Goal: Manage account settings

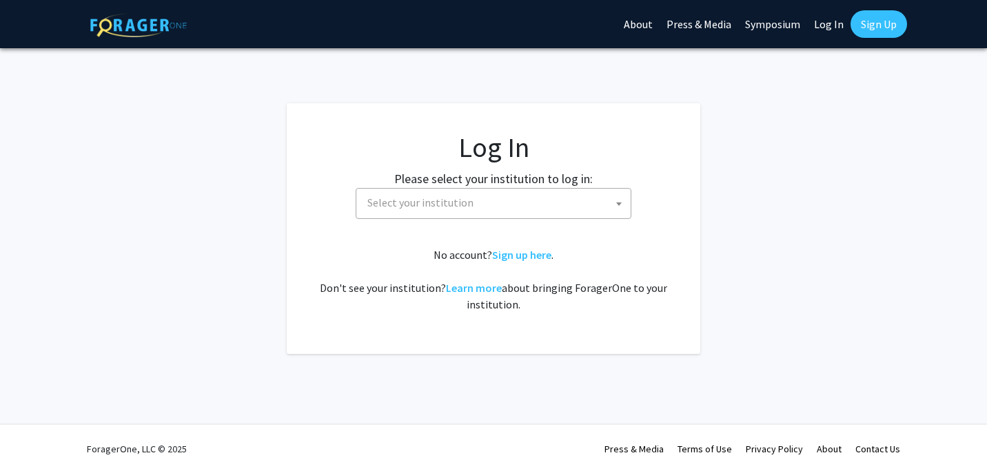
select select
click at [456, 201] on span "Select your institution" at bounding box center [420, 203] width 106 height 14
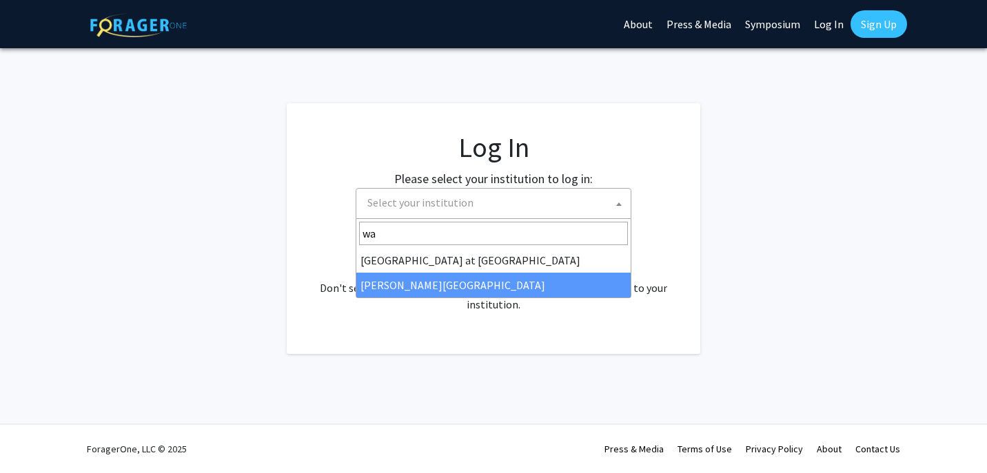
type input "wa"
select select "21"
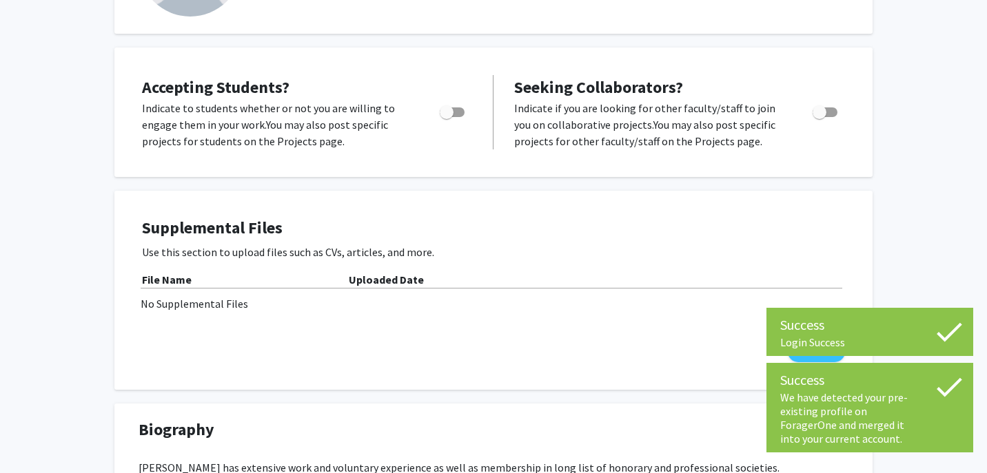
scroll to position [179, 0]
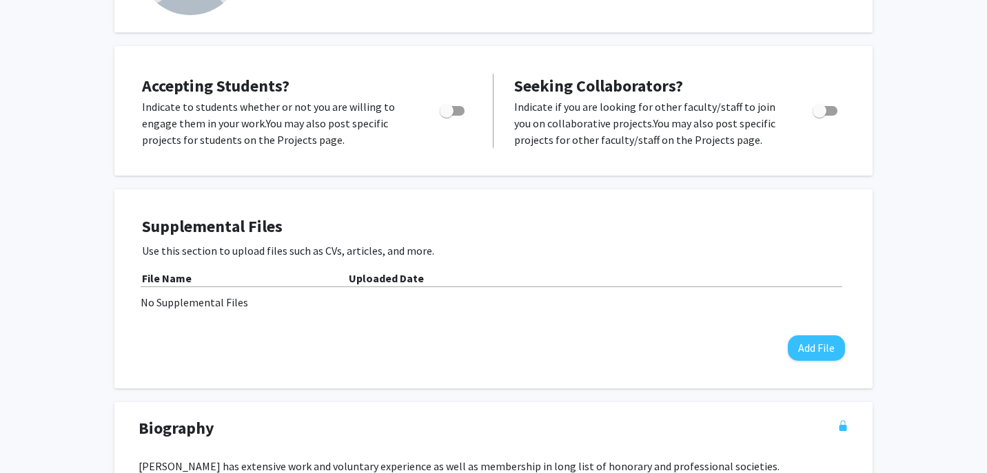
click at [820, 112] on span "Toggle" at bounding box center [819, 111] width 14 height 14
click at [819, 116] on input "Toggle" at bounding box center [818, 116] width 1 height 1
checkbox input "true"
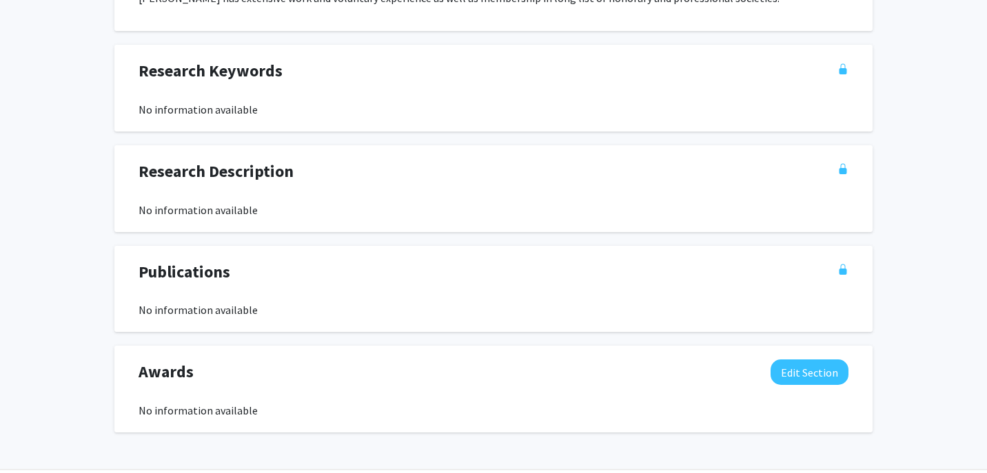
scroll to position [654, 0]
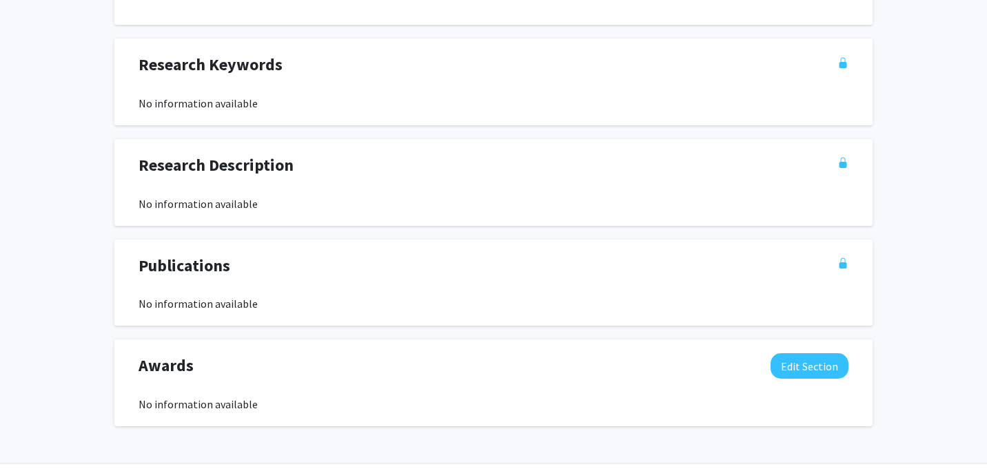
click at [292, 107] on div "No information available" at bounding box center [493, 103] width 710 height 17
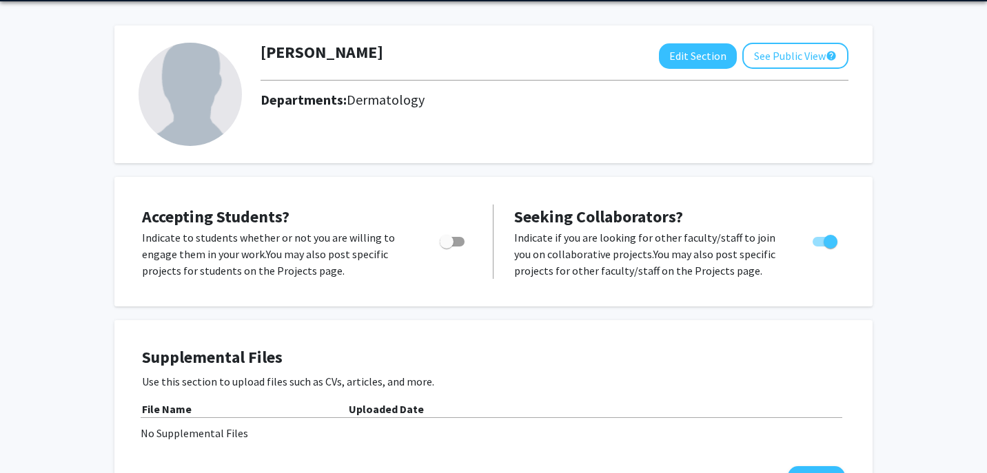
scroll to position [0, 0]
